Goal: Task Accomplishment & Management: Use online tool/utility

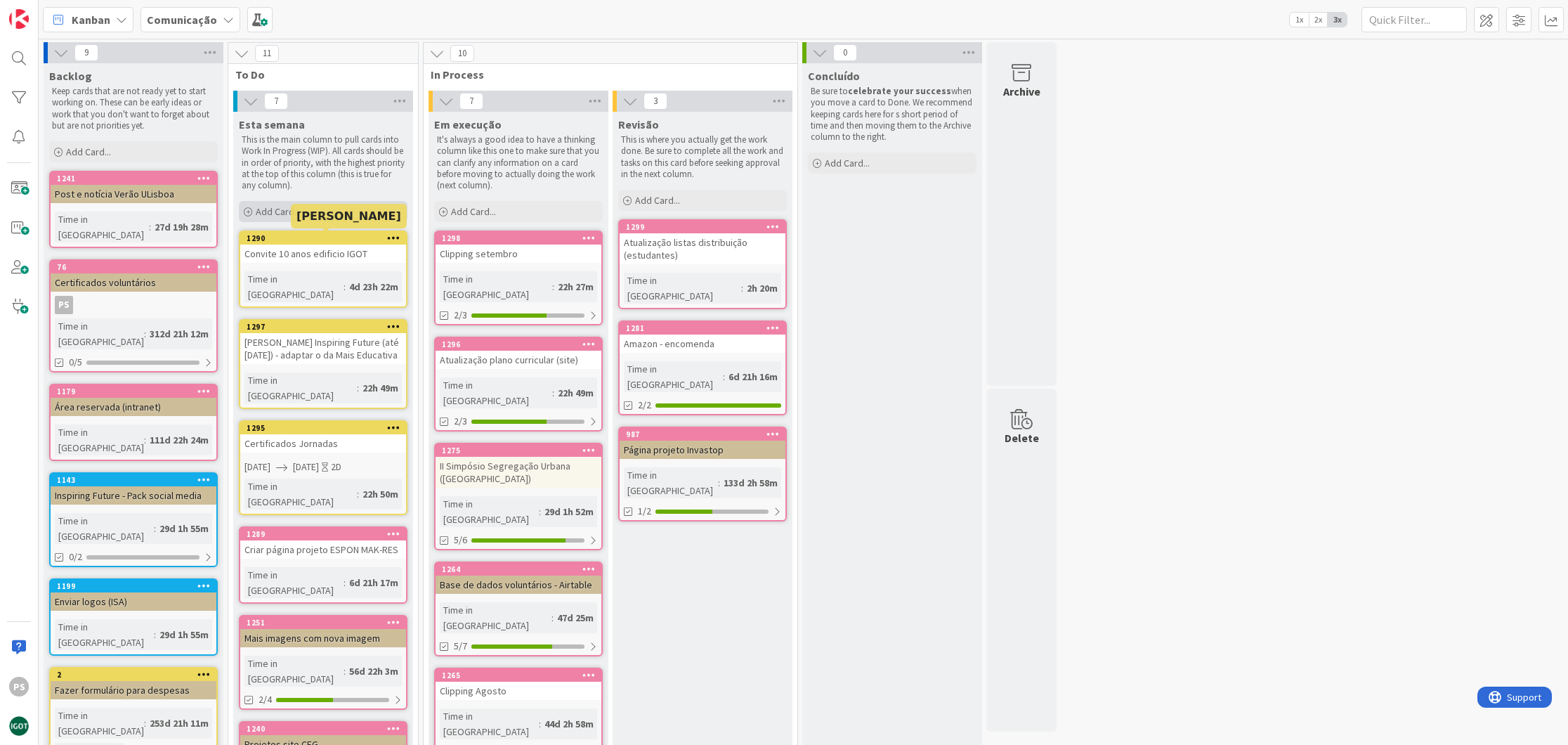
click at [337, 216] on div "Add Card..." at bounding box center [324, 212] width 169 height 21
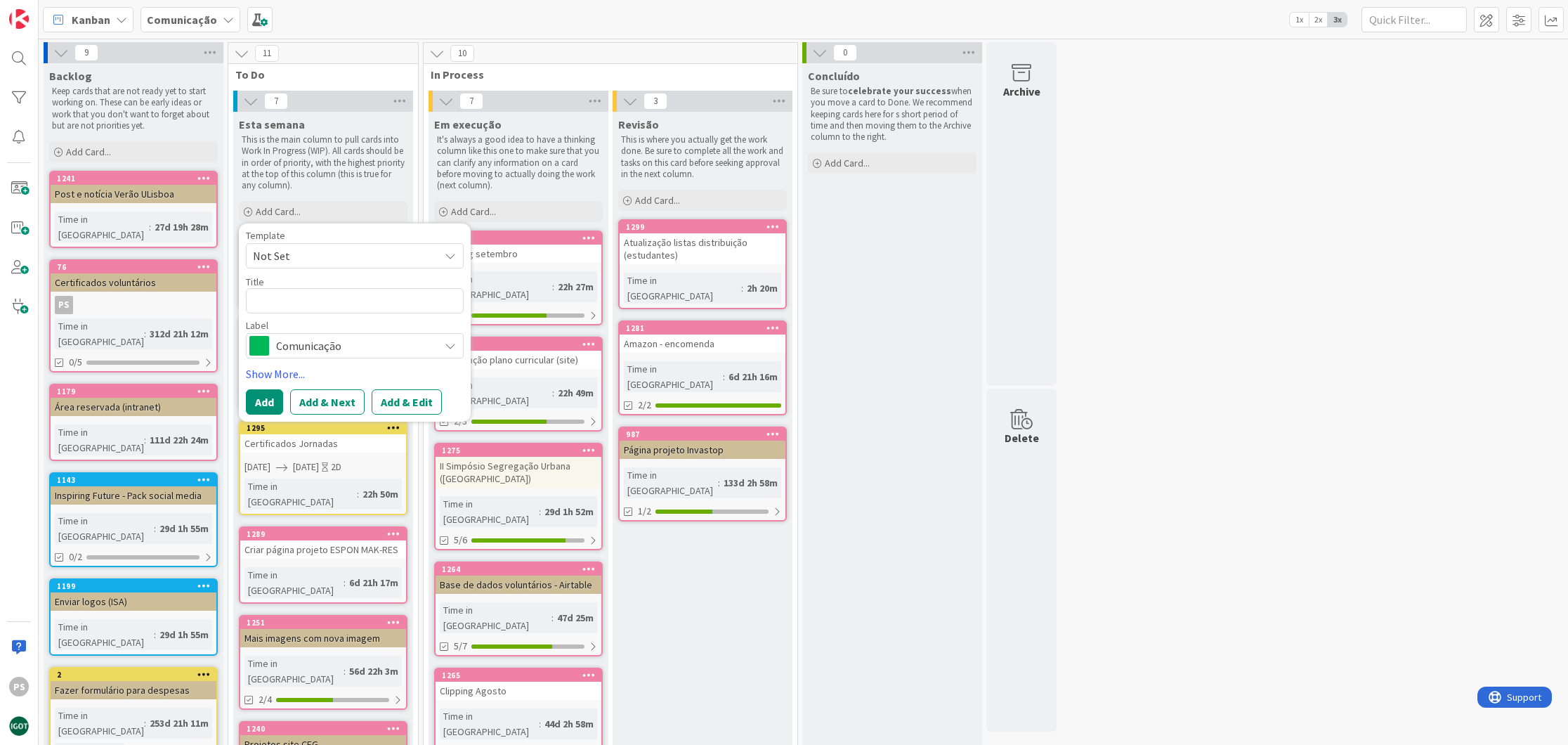
type textarea "x"
type textarea "C"
type textarea "x"
type textarea "CG"
type textarea "x"
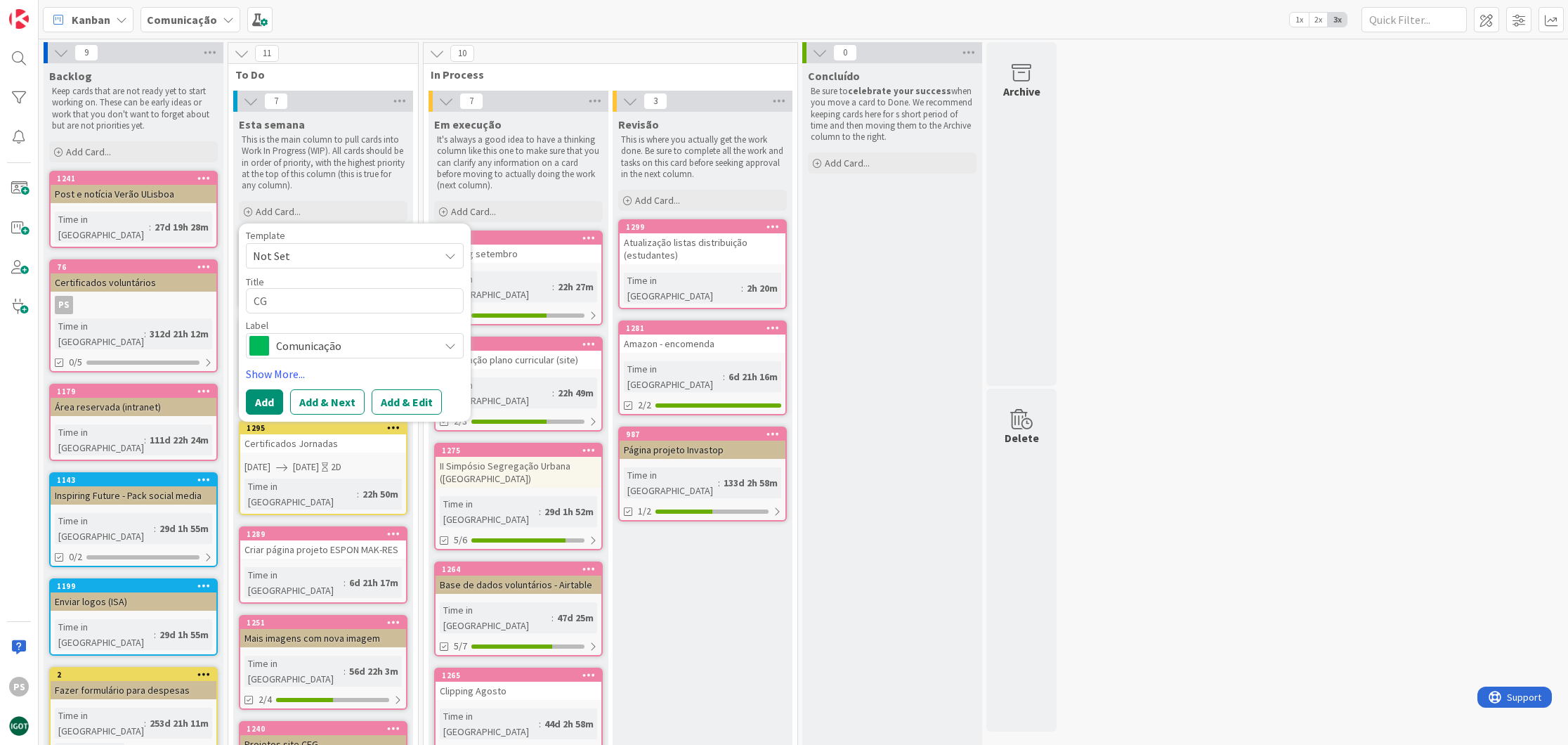
type textarea "CGD"
type textarea "x"
type textarea "CGD"
type textarea "x"
type textarea "CGD -"
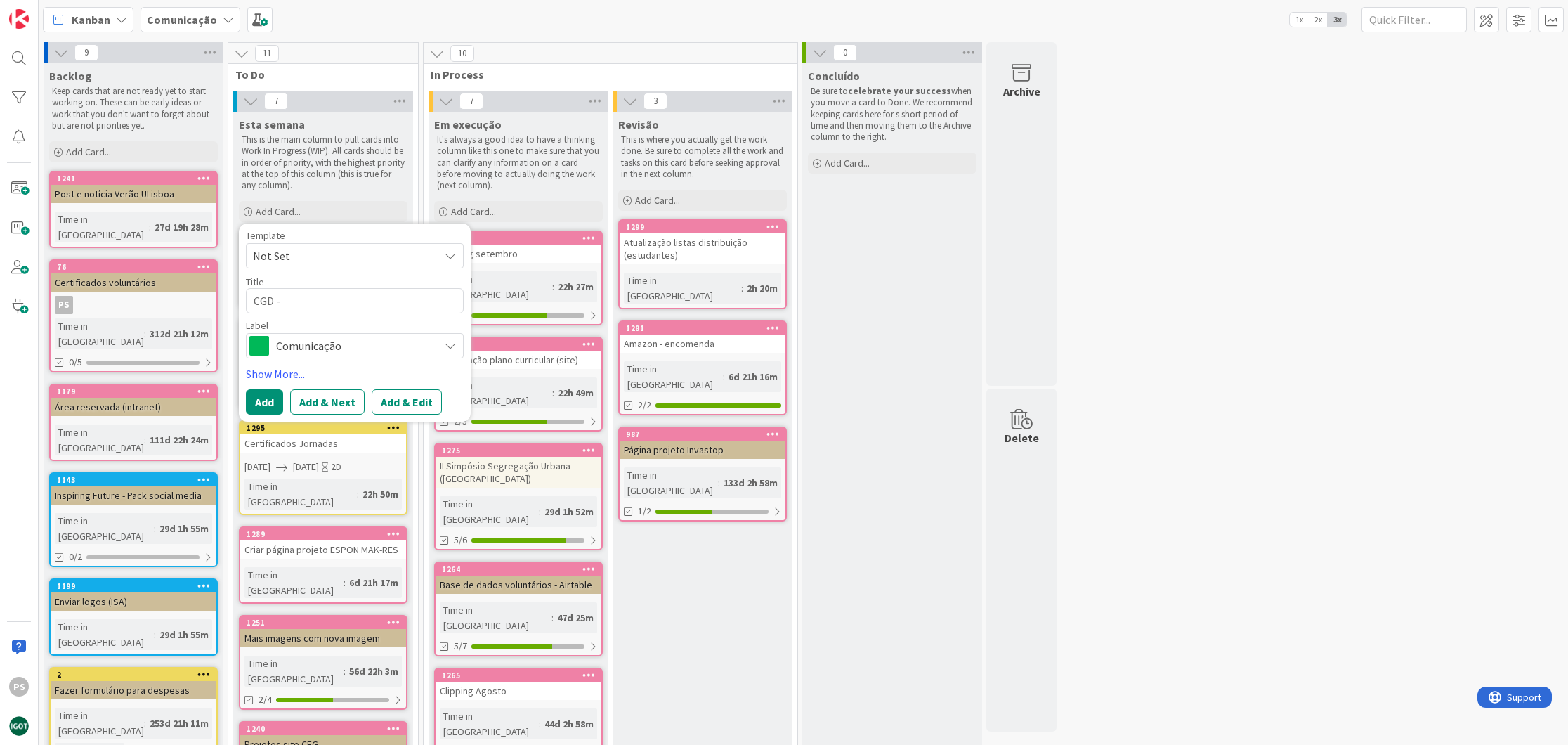
type textarea "x"
type textarea "CGD"
type textarea "x"
type textarea "CGD p"
type textarea "x"
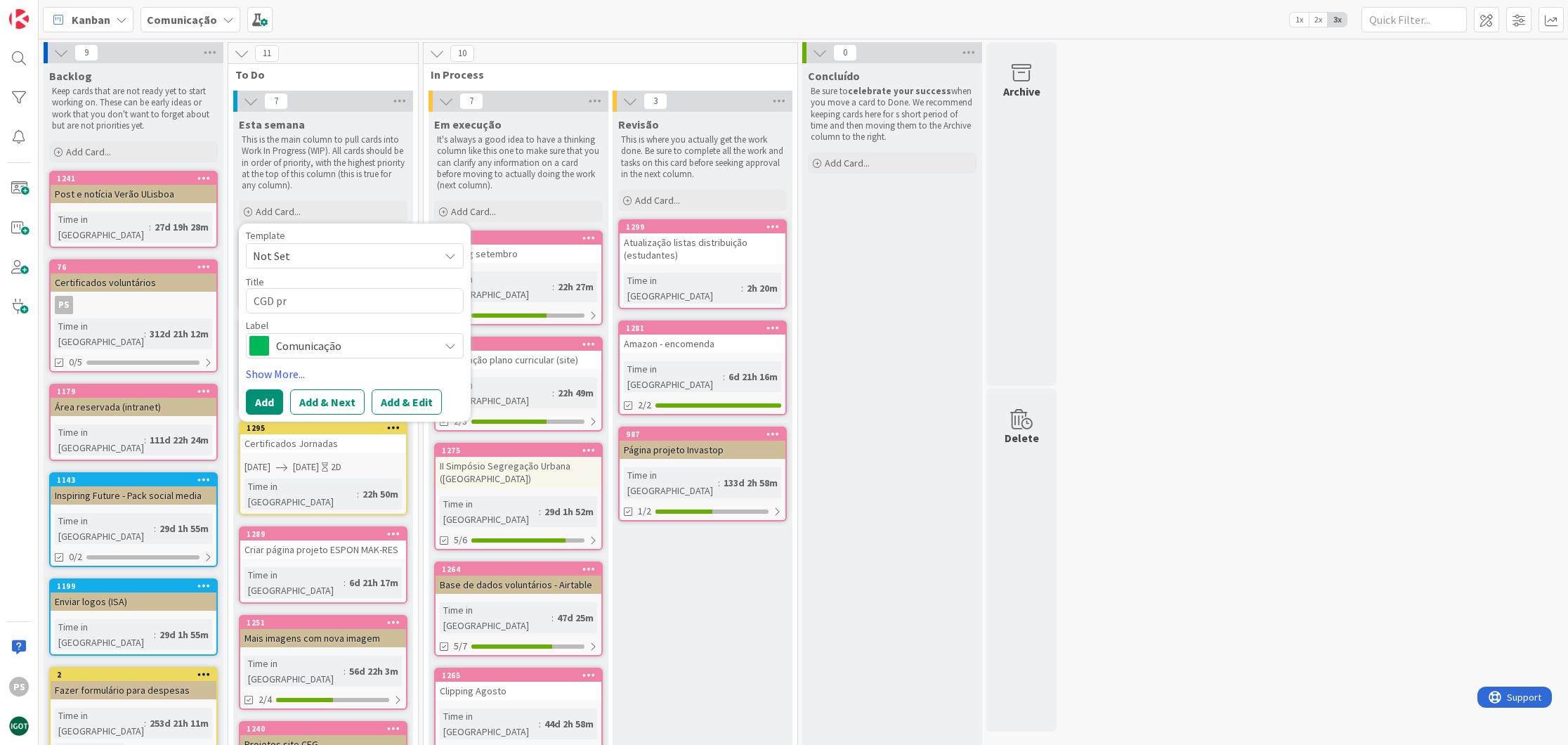
type textarea "CGD pr´"
type textarea "x"
type textarea "CGD pré"
type textarea "x"
type textarea "CGD prém"
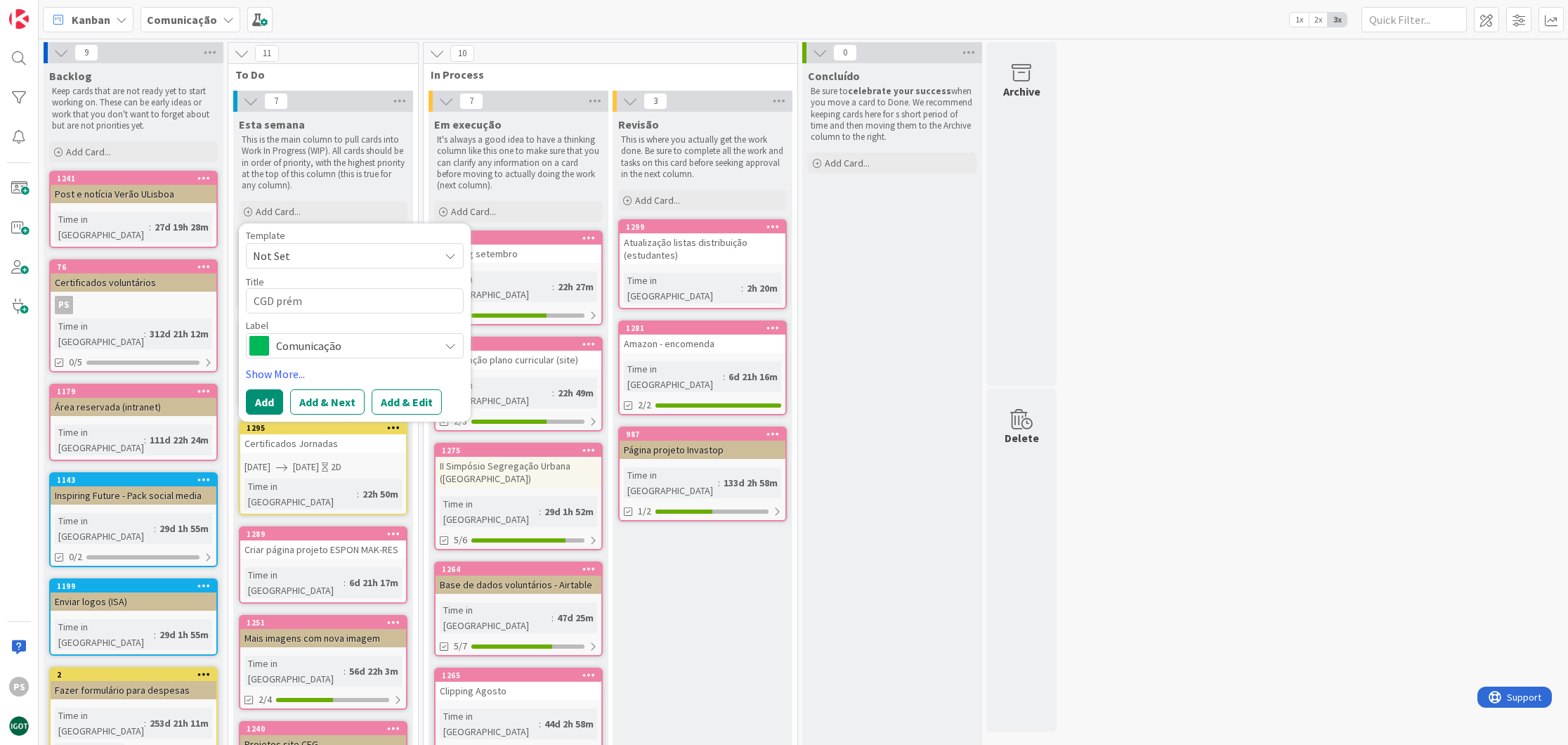
type textarea "x"
type textarea "CGD prémi"
type textarea "x"
type textarea "CGD prémio"
type textarea "x"
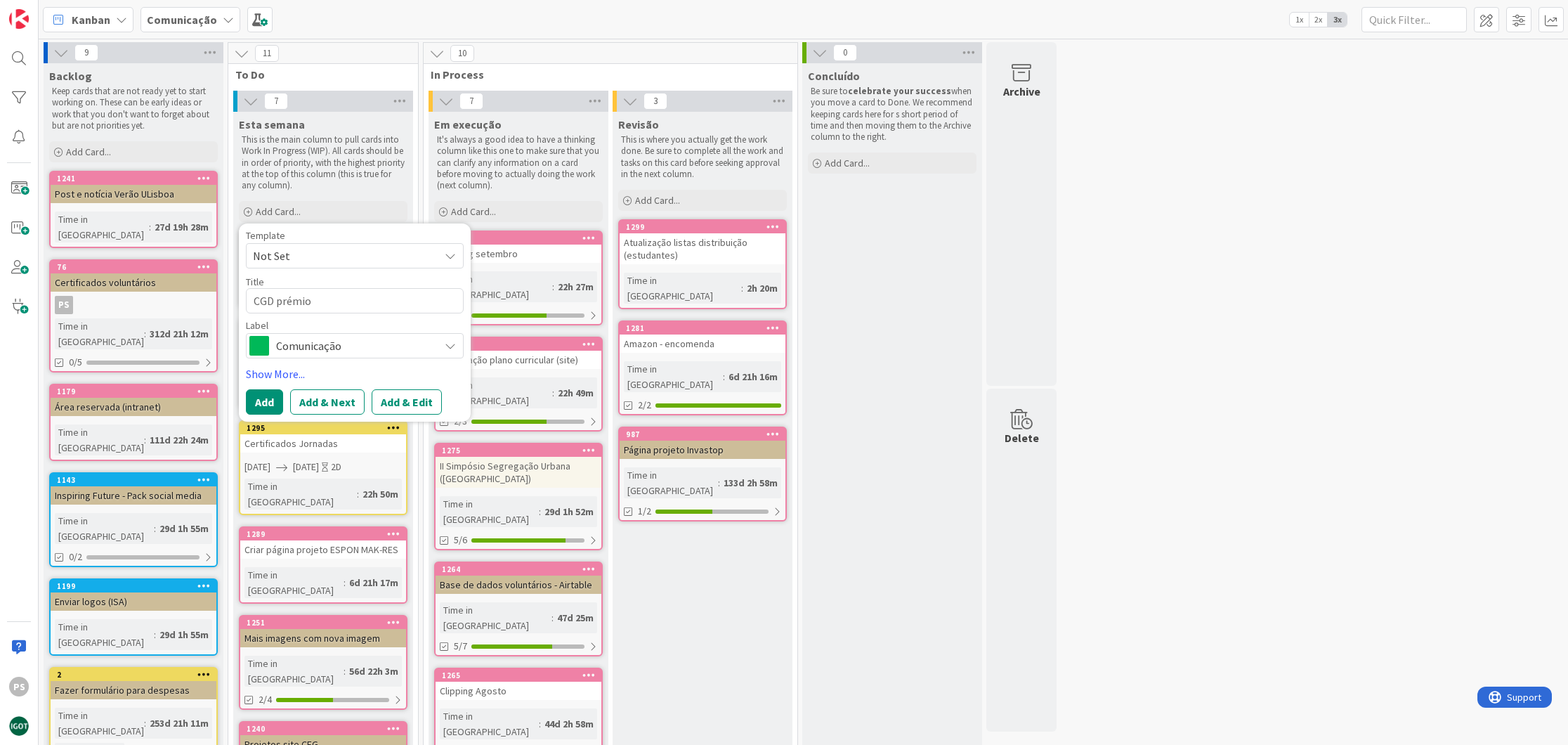
type textarea "CGD prémio"
type textarea "x"
type textarea "CGD prémio m"
type textarea "x"
type textarea "CGD prémio me"
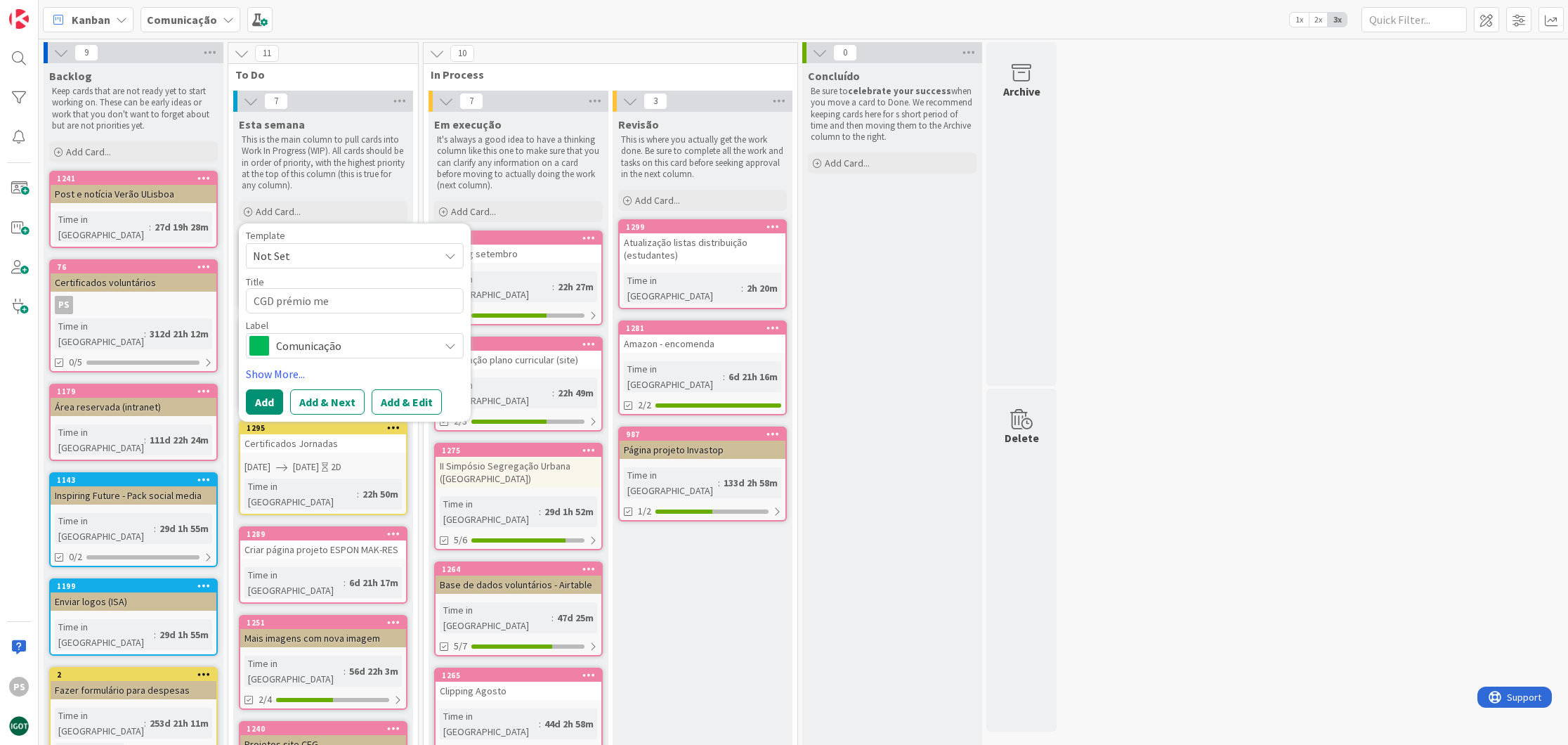
type textarea "x"
type textarea "CGD prémio mel"
type textarea "x"
type textarea "CGD prémio melh"
type textarea "x"
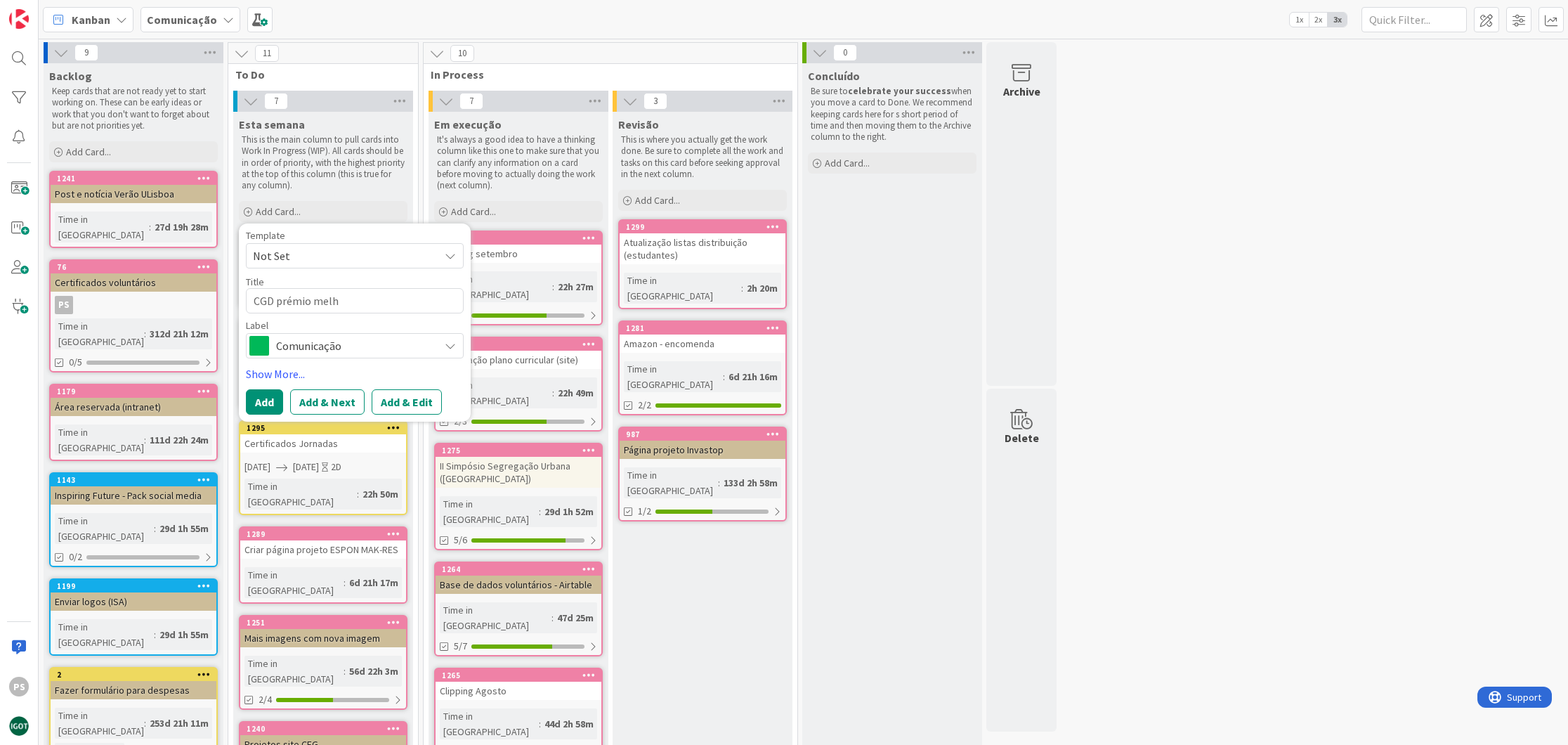
type textarea "CGD prémio melho"
type textarea "x"
type textarea "CGD prémio melhor"
type textarea "x"
type textarea "CGD prémio melhore"
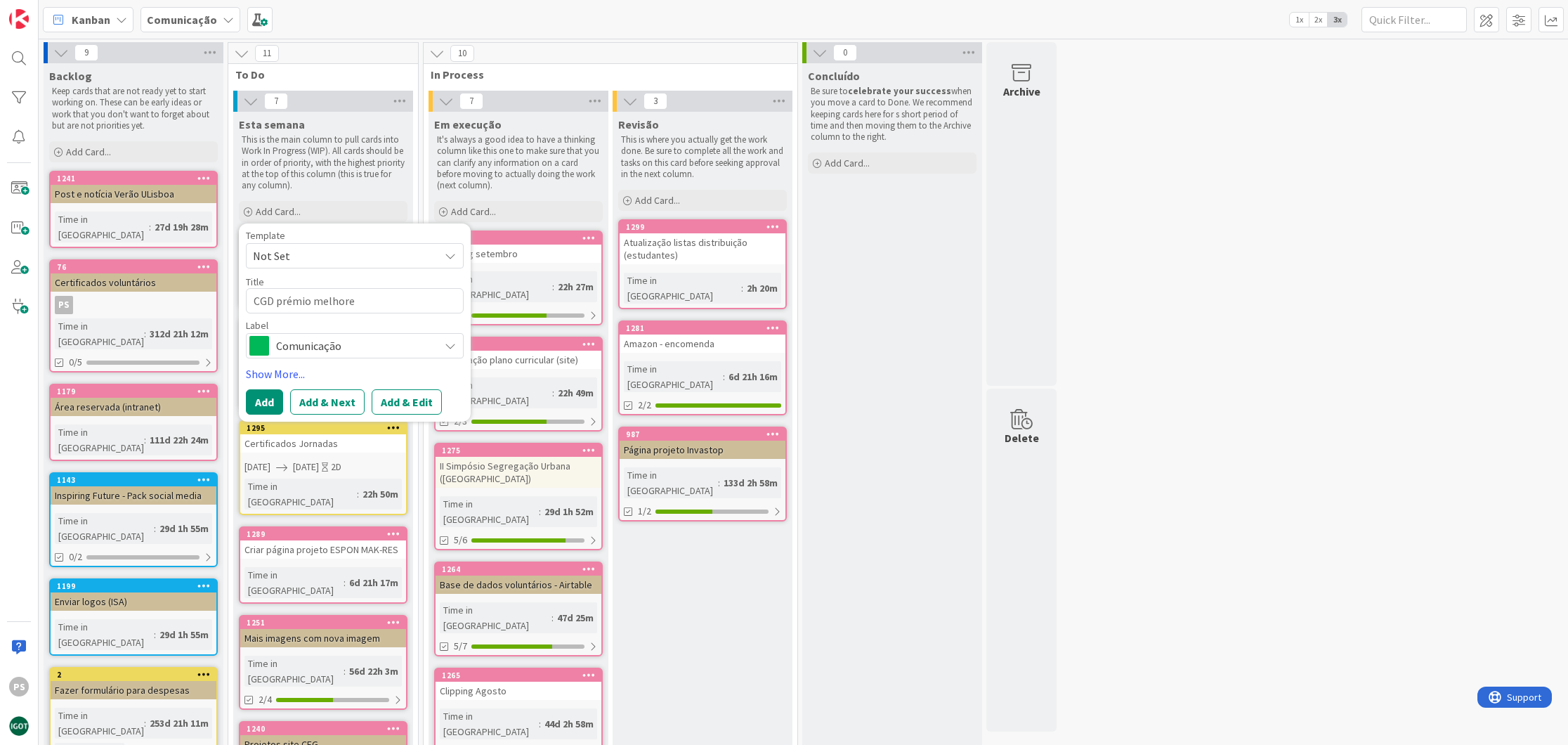
type textarea "x"
type textarea "CGD prémio melhores"
type textarea "x"
type textarea "CGD prémio melhores"
type textarea "x"
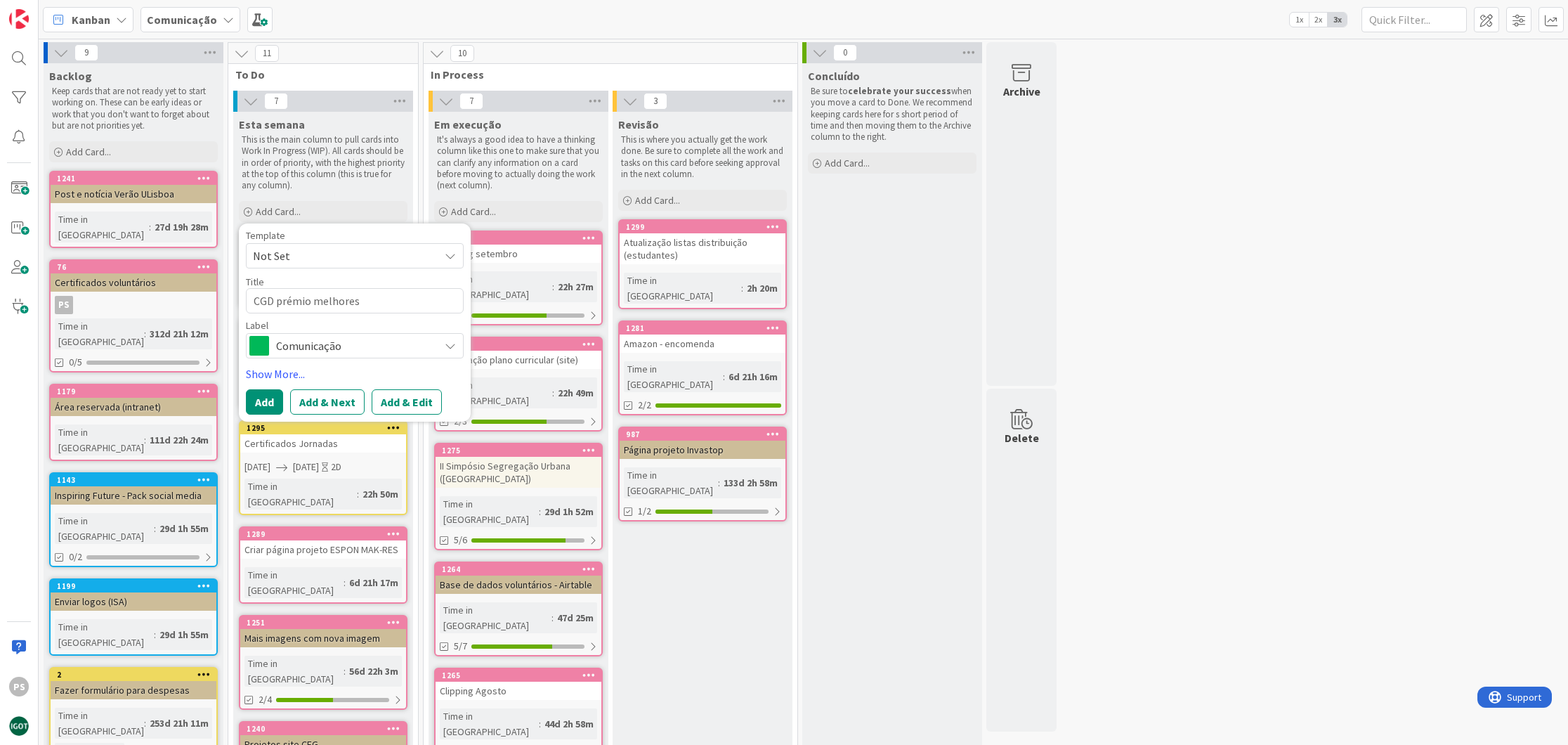
type textarea "CGD prémio melhores e"
type textarea "x"
type textarea "CGD prémio melhores es"
type textarea "x"
type textarea "CGD prémio melhores est"
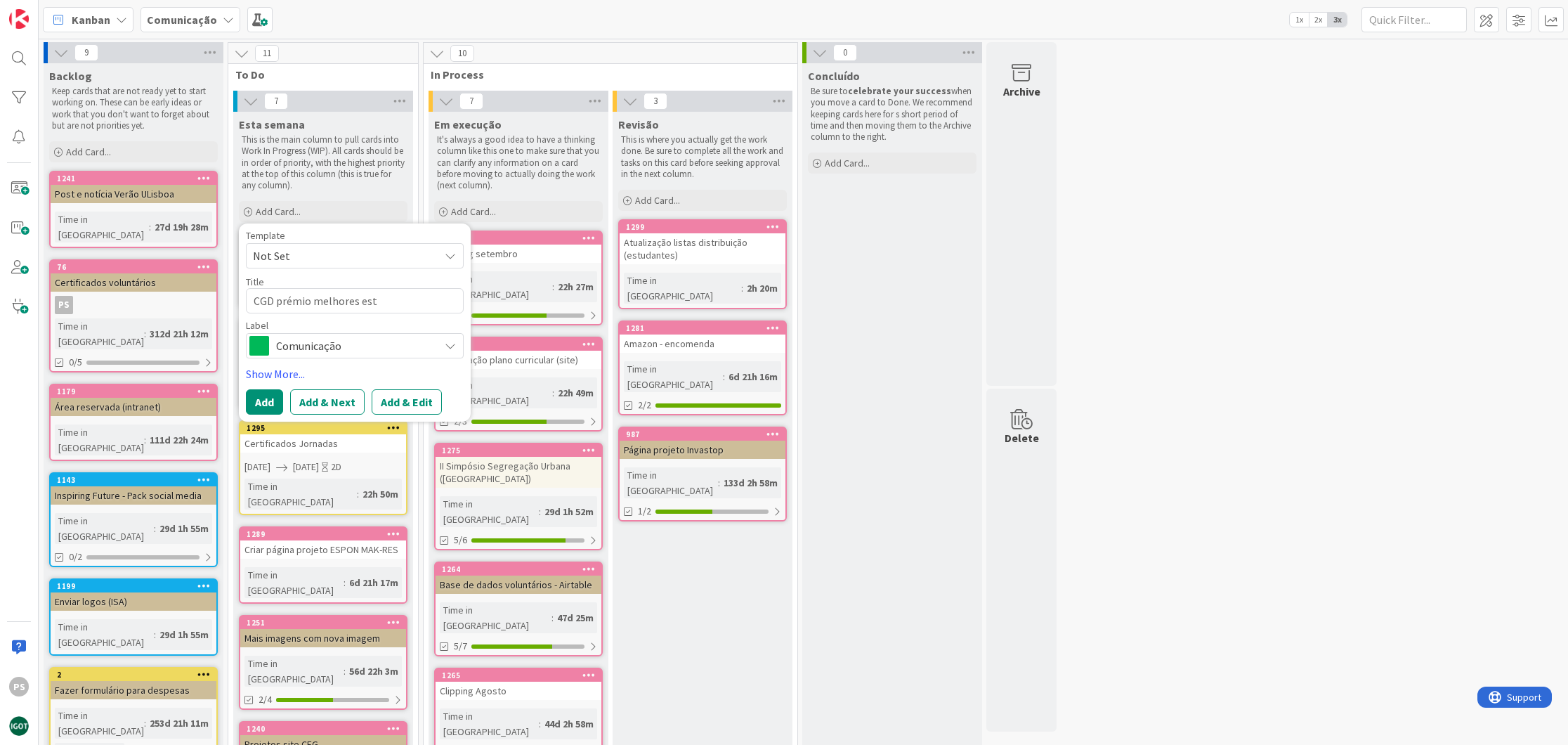
type textarea "x"
type textarea "CGD prémio melhores estu"
type textarea "x"
type textarea "CGD prémio melhores estud"
type textarea "x"
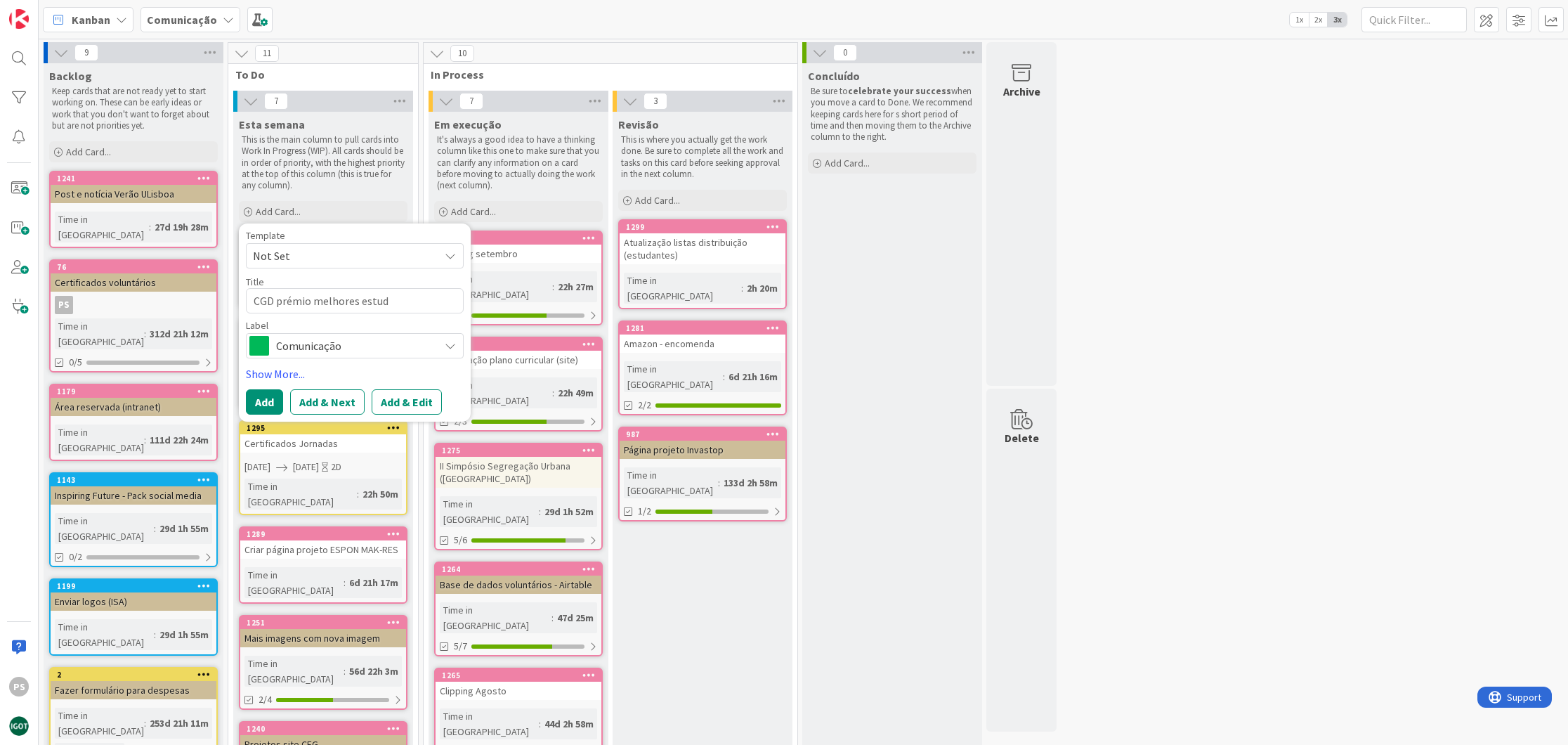
type textarea "CGD prémio melhores estuda"
type textarea "x"
type textarea "CGD prémio melhores estudan"
type textarea "x"
type textarea "CGD prémio melhores estudant"
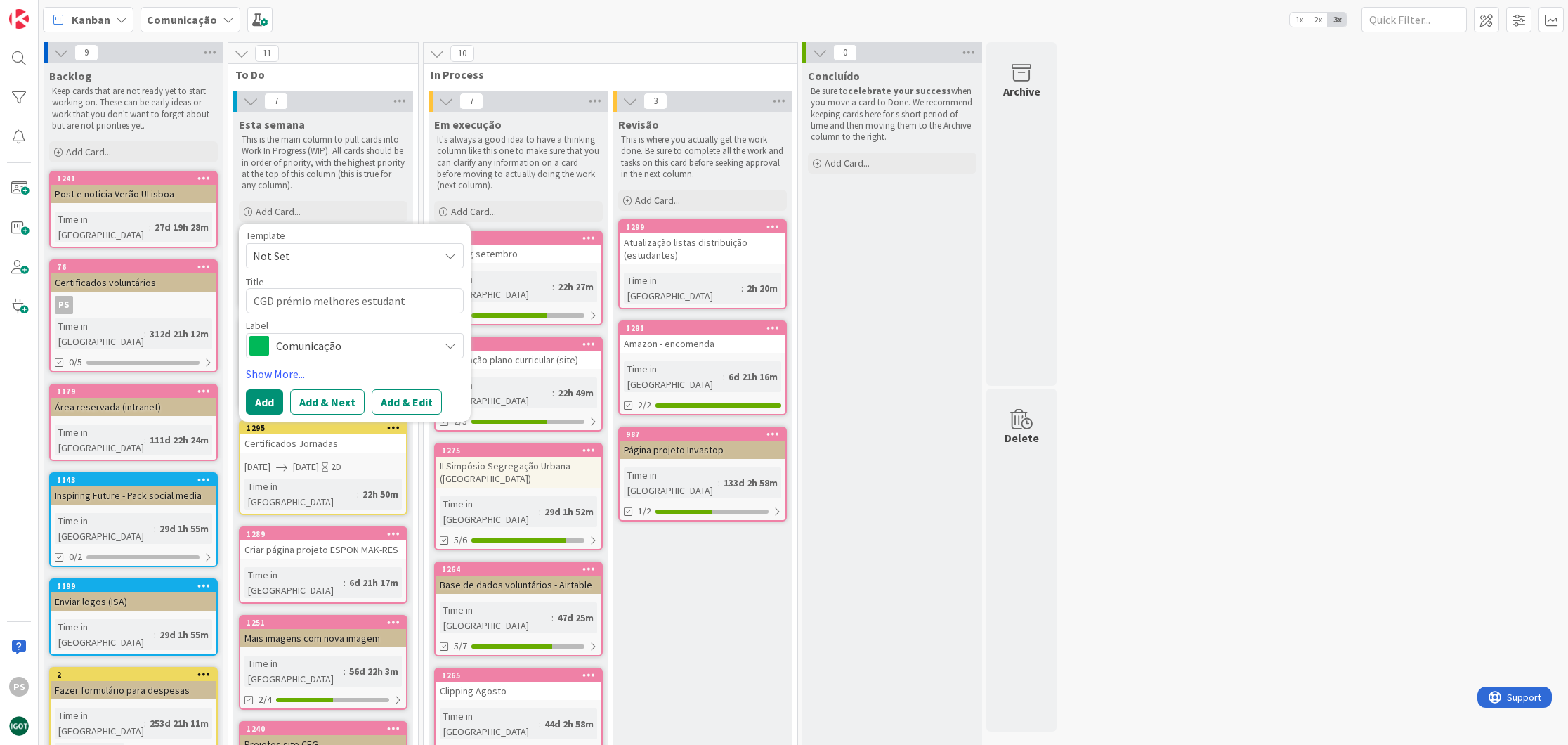
type textarea "x"
type textarea "CGD prémio melhores estudante"
type textarea "x"
type textarea "CGD prémio melhores estudantes"
click at [297, 345] on span "Comunicação" at bounding box center [354, 346] width 156 height 19
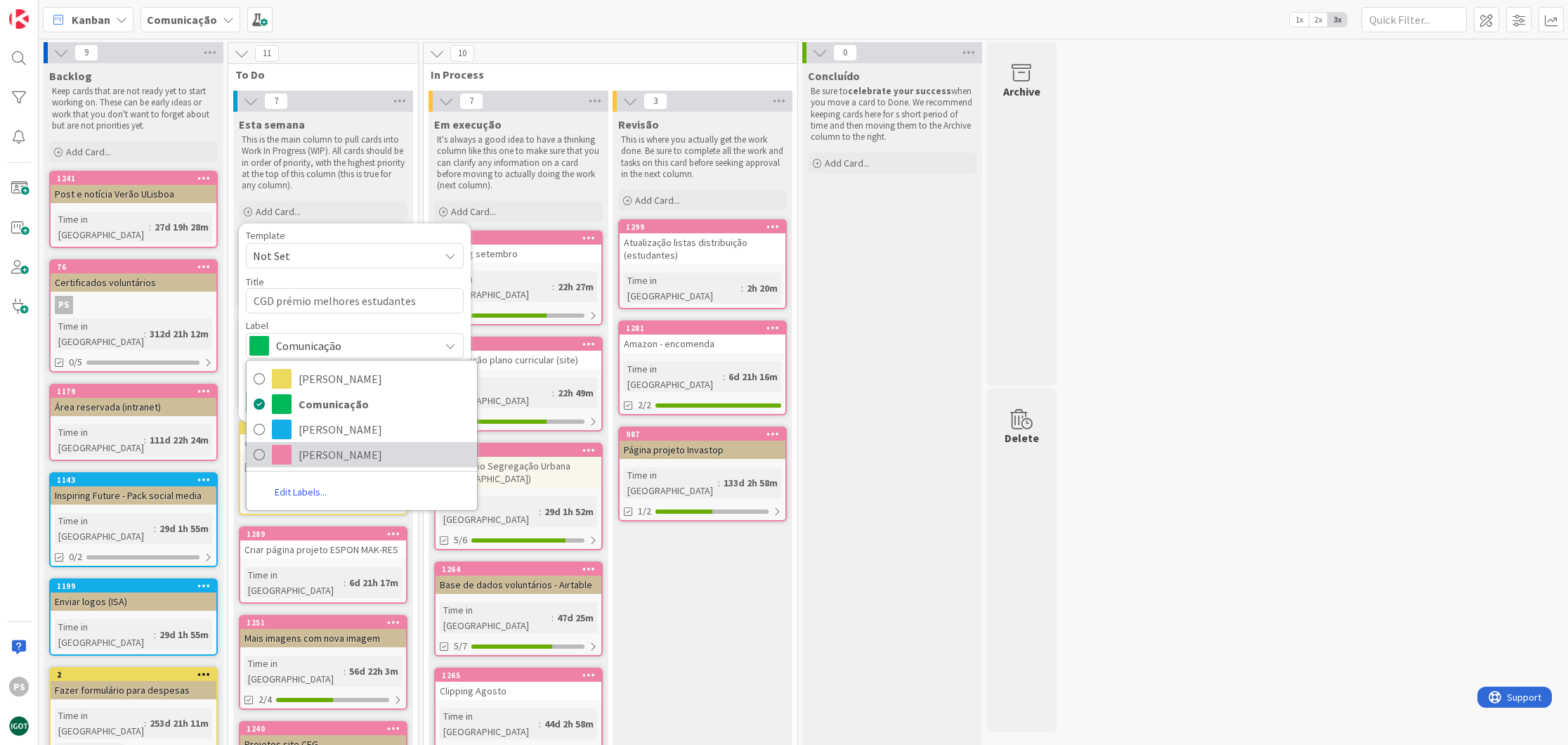
click at [314, 462] on span "[PERSON_NAME]" at bounding box center [383, 454] width 171 height 21
type textarea "x"
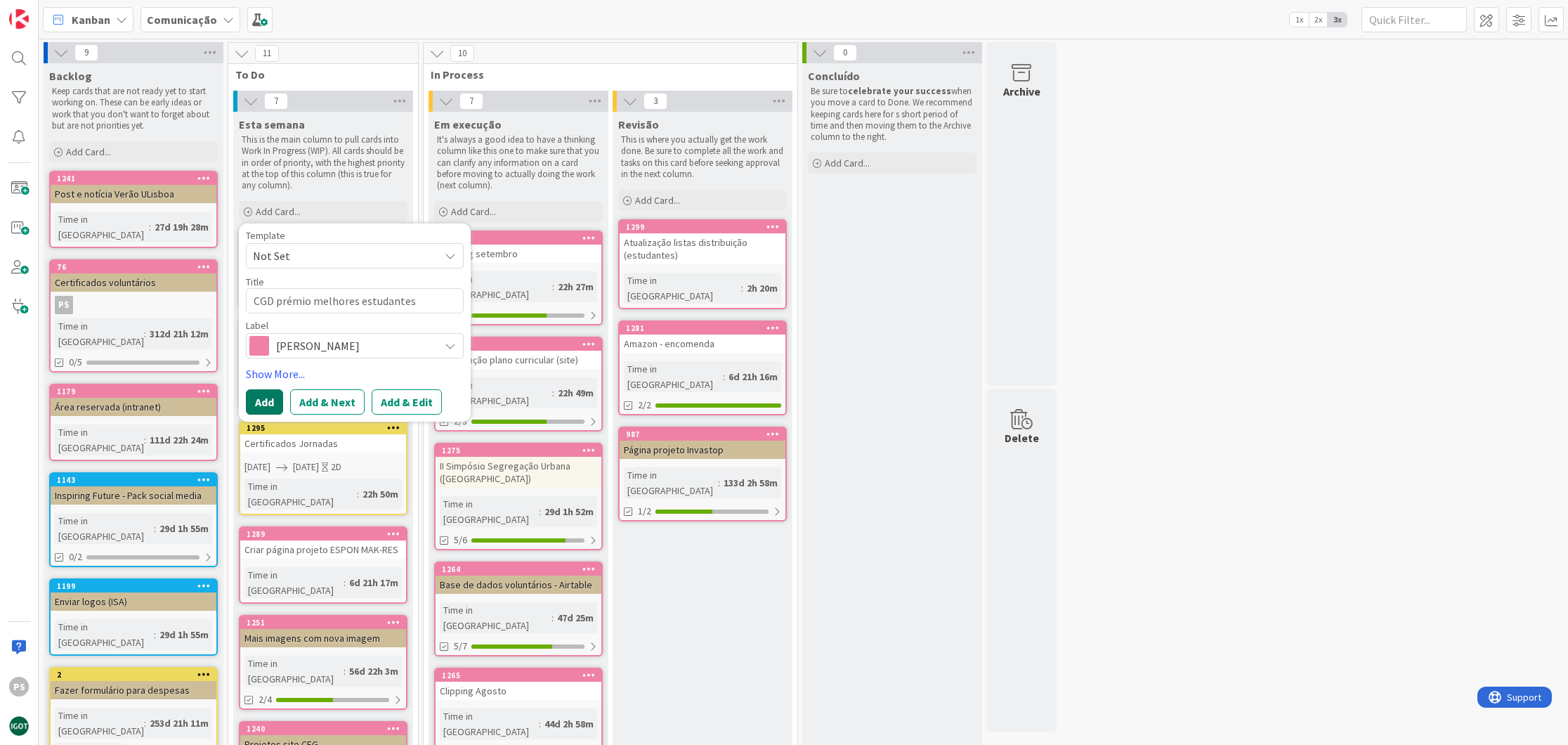
click at [273, 398] on button "Add" at bounding box center [265, 402] width 37 height 25
